Goal: Transaction & Acquisition: Purchase product/service

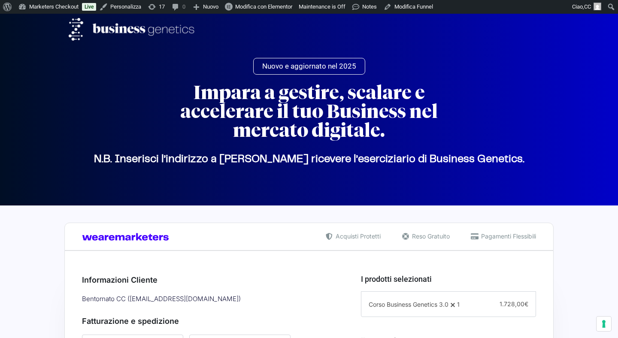
select select "BG"
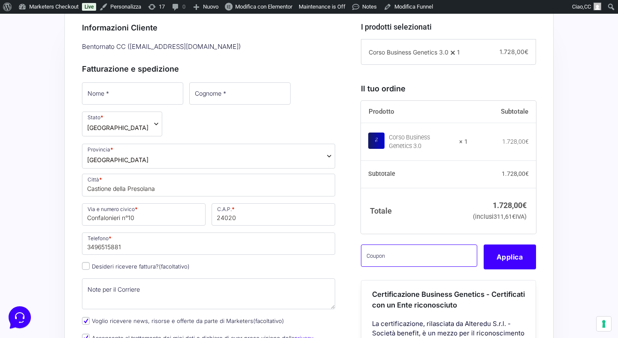
click at [398, 267] on input "text" at bounding box center [419, 256] width 116 height 22
paste input "ivamrk"
type input "ivamrk"
click at [502, 269] on button "Applica" at bounding box center [510, 257] width 52 height 25
click at [506, 265] on button "Applica" at bounding box center [510, 257] width 52 height 25
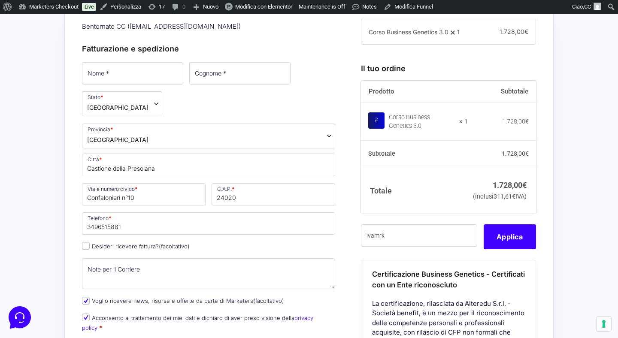
scroll to position [300, 0]
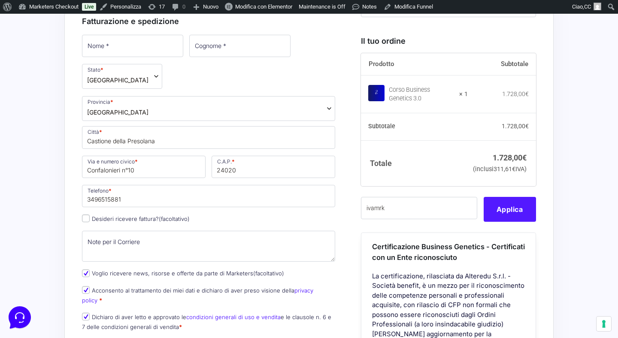
click at [511, 222] on button "Applica" at bounding box center [510, 209] width 52 height 25
click at [506, 222] on button "Applica" at bounding box center [510, 209] width 52 height 25
click at [517, 222] on button "Applica" at bounding box center [510, 209] width 52 height 25
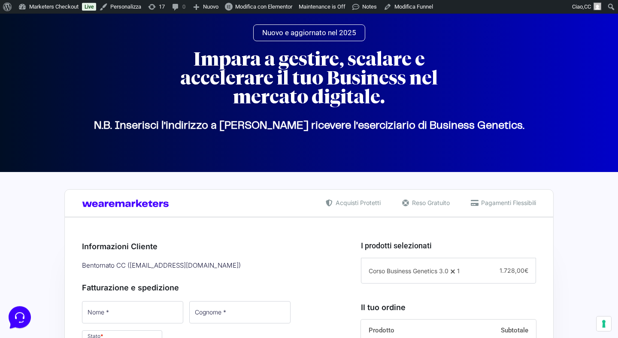
scroll to position [0, 0]
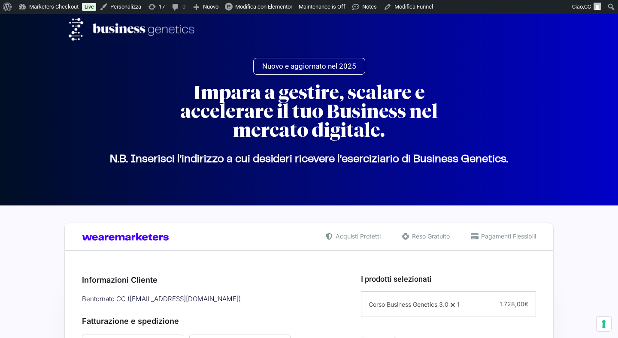
select select "BG"
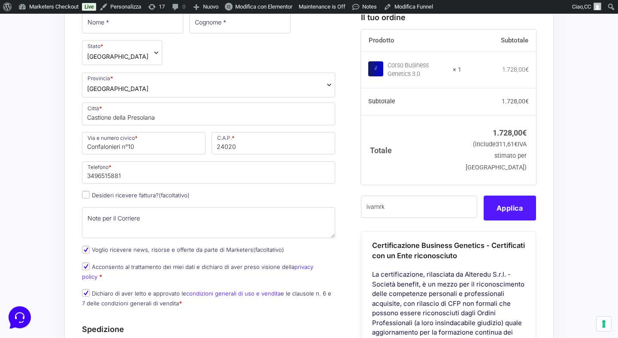
type input "ivamrk"
click at [513, 221] on button "Applica" at bounding box center [510, 208] width 52 height 25
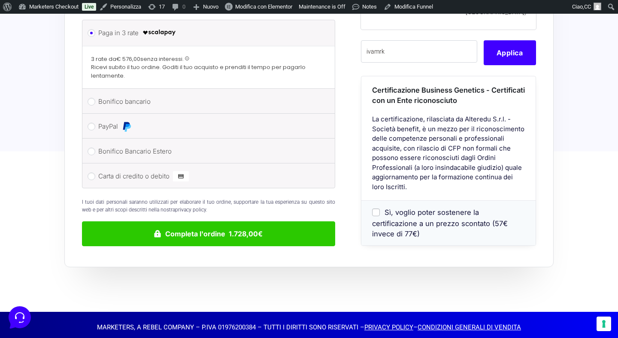
scroll to position [575, 0]
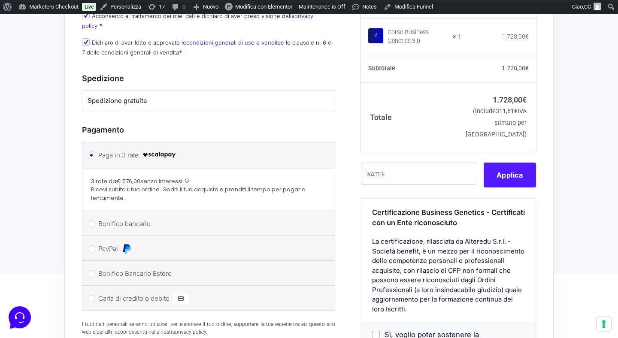
click at [509, 181] on button "Applica" at bounding box center [510, 175] width 52 height 25
click at [509, 179] on button "Applica" at bounding box center [510, 175] width 52 height 25
click at [508, 178] on button "Applica" at bounding box center [510, 175] width 52 height 25
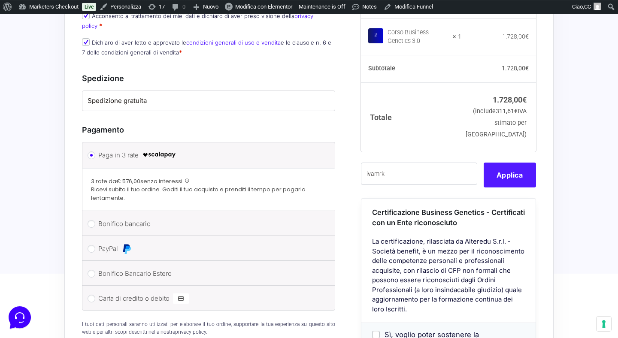
click at [508, 177] on button "Applica" at bounding box center [510, 175] width 52 height 25
